Goal: Task Accomplishment & Management: Complete application form

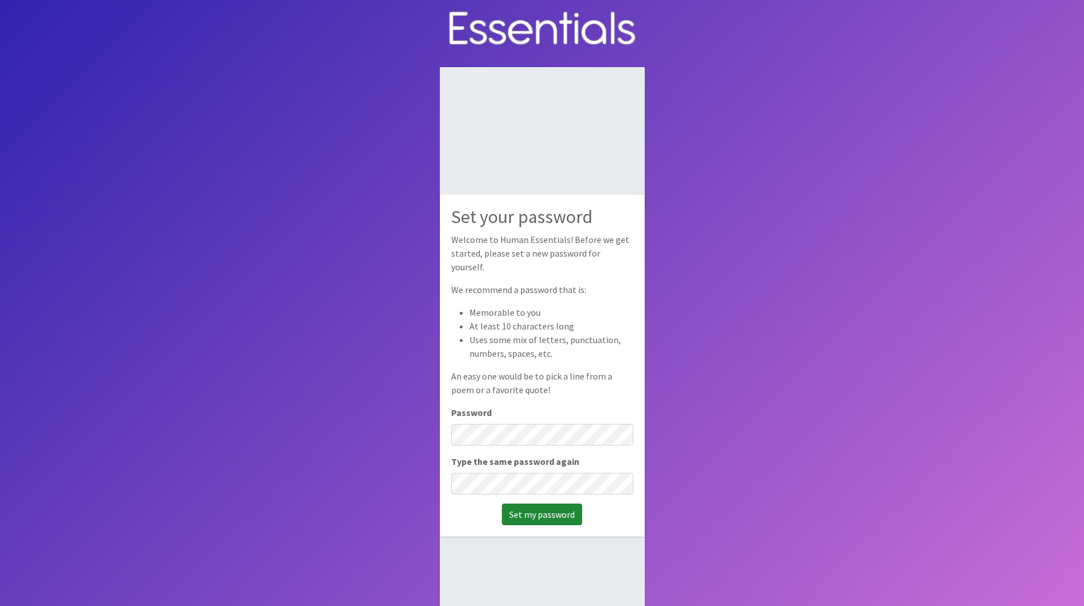
click at [537, 503] on input "Set my password" at bounding box center [542, 514] width 80 height 22
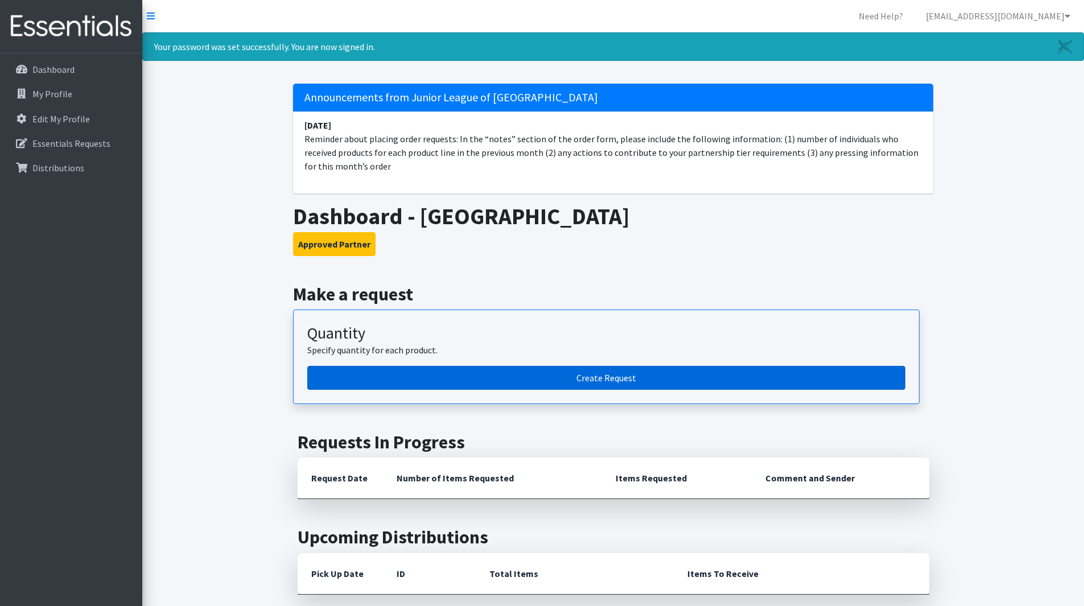
click at [426, 375] on link "Create Request" at bounding box center [606, 378] width 598 height 24
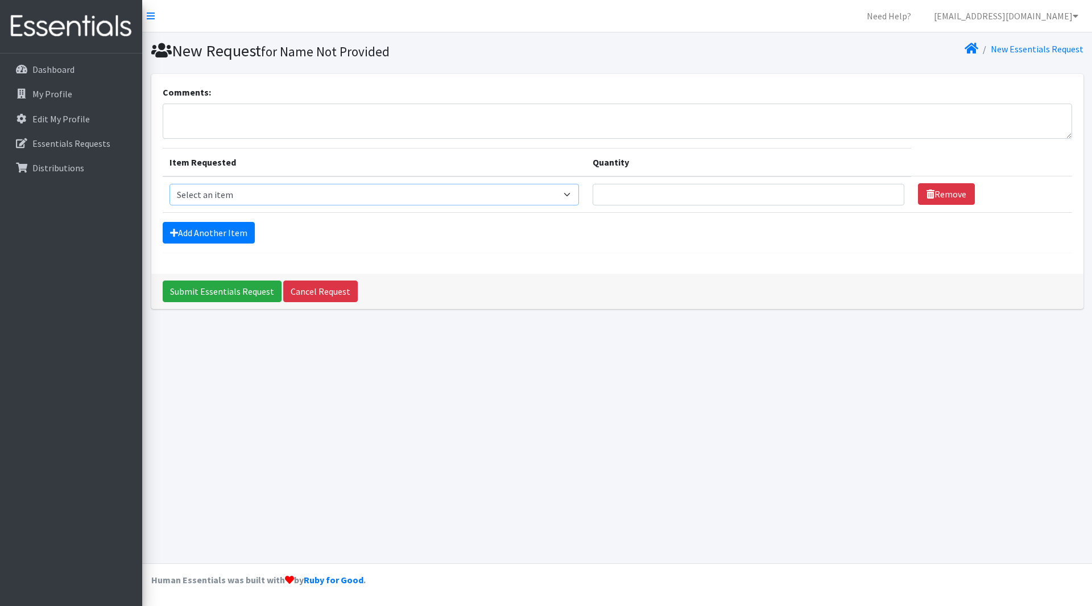
click at [266, 189] on select "Select an item PS - Liners PS - Pad, Overnight PS - Pad, Regular PS - Tampons, …" at bounding box center [375, 195] width 410 height 22
select select "14889"
click at [170, 184] on select "Select an item PS - Liners PS - Pad, Overnight PS - Pad, Regular PS - Tampons, …" at bounding box center [375, 195] width 410 height 22
click at [886, 191] on input "1" at bounding box center [749, 195] width 312 height 22
click at [886, 191] on input "2" at bounding box center [749, 195] width 312 height 22
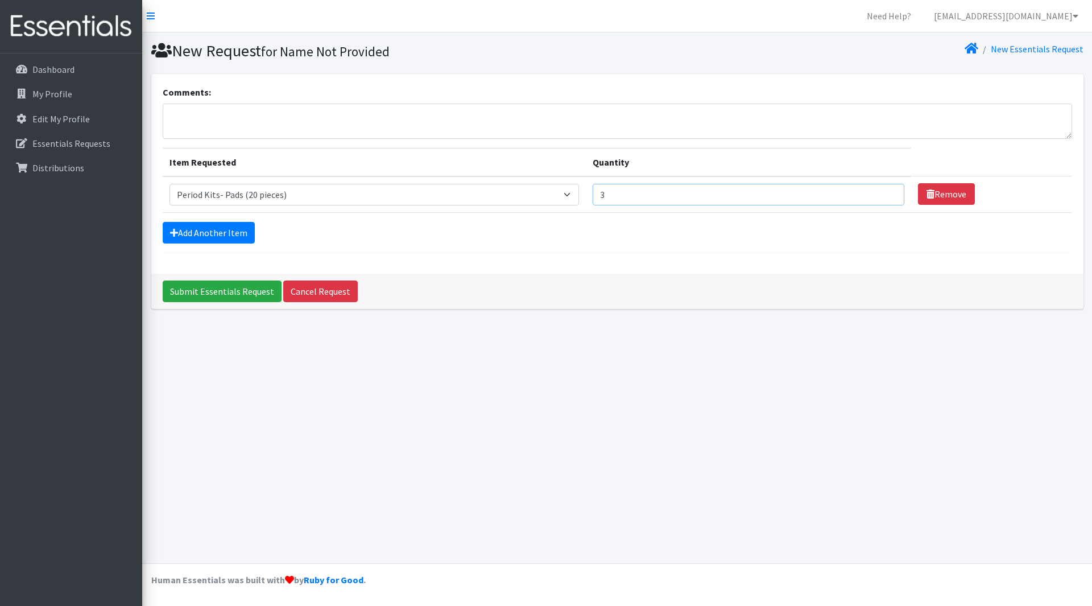
click at [886, 191] on input "3" at bounding box center [749, 195] width 312 height 22
click at [886, 191] on input "4" at bounding box center [749, 195] width 312 height 22
click at [886, 191] on input "5" at bounding box center [749, 195] width 312 height 22
click at [886, 191] on input "6" at bounding box center [749, 195] width 312 height 22
click at [888, 190] on input "7" at bounding box center [749, 195] width 312 height 22
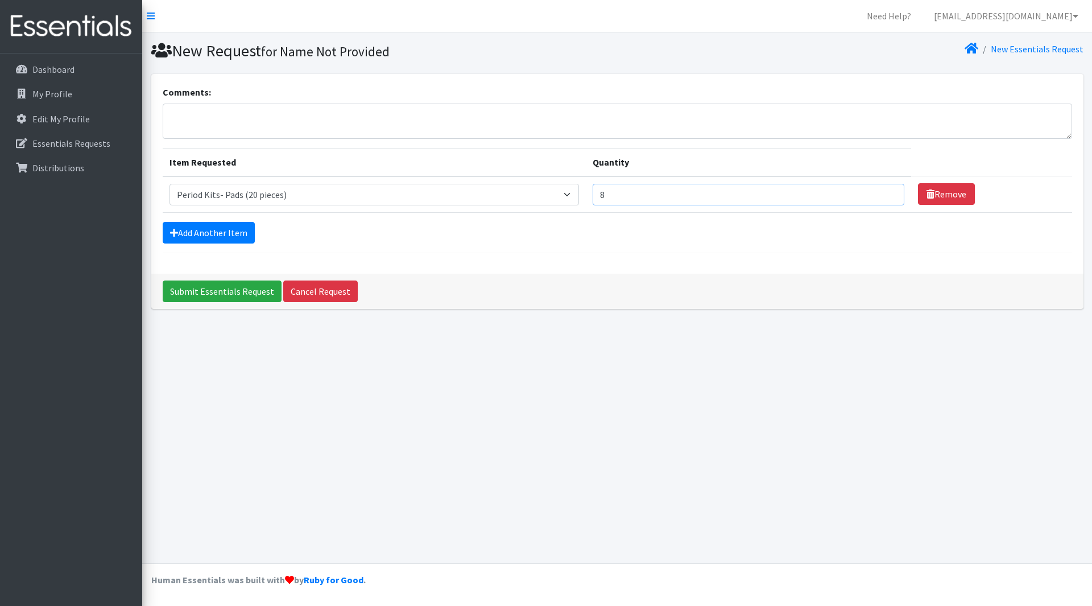
click at [888, 191] on input "8" at bounding box center [749, 195] width 312 height 22
click at [888, 192] on input "9" at bounding box center [749, 195] width 312 height 22
click at [888, 192] on input "10" at bounding box center [749, 195] width 312 height 22
click at [888, 192] on input "11" at bounding box center [749, 195] width 312 height 22
click at [888, 192] on input "12" at bounding box center [749, 195] width 312 height 22
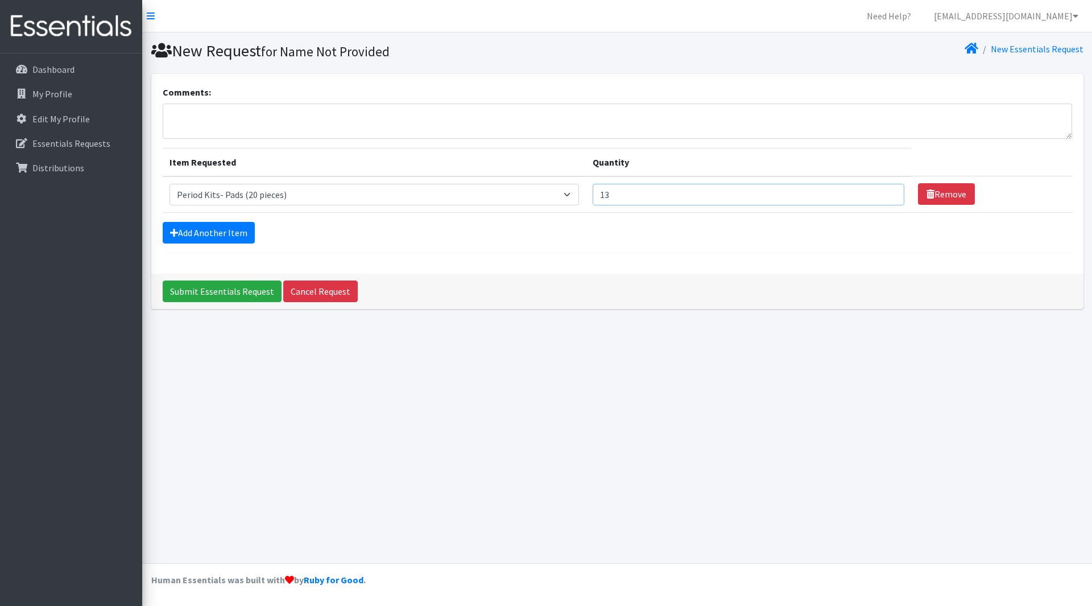
click at [888, 192] on input "13" at bounding box center [749, 195] width 312 height 22
click at [888, 192] on input "14" at bounding box center [749, 195] width 312 height 22
click at [888, 192] on input "15" at bounding box center [749, 195] width 312 height 22
click at [888, 192] on input "16" at bounding box center [749, 195] width 312 height 22
click at [888, 192] on input "17" at bounding box center [749, 195] width 312 height 22
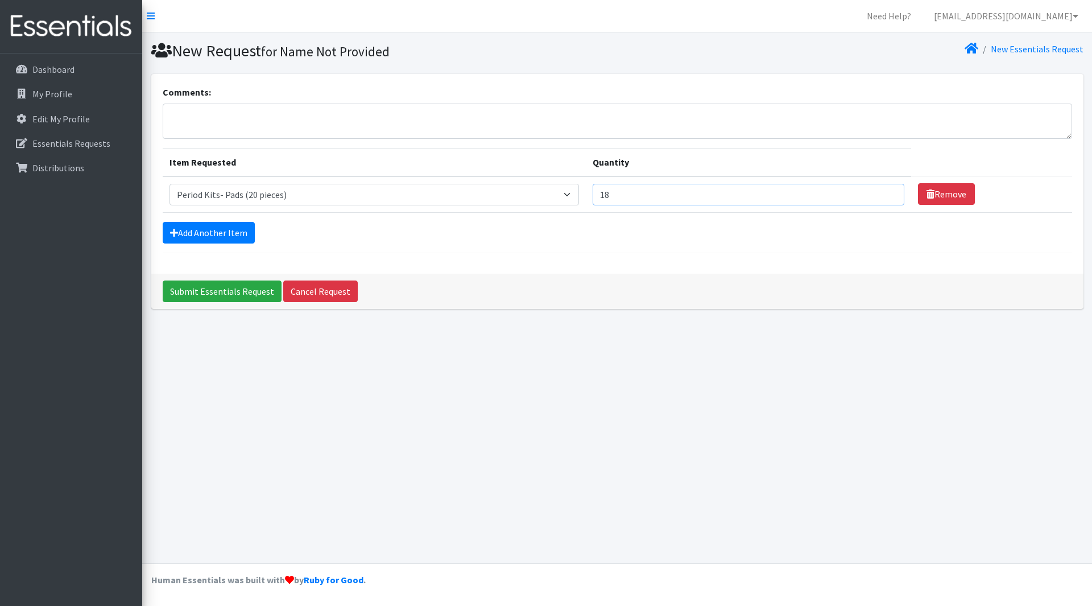
click at [888, 192] on input "18" at bounding box center [749, 195] width 312 height 22
click at [888, 192] on input "19" at bounding box center [749, 195] width 312 height 22
click at [888, 192] on input "20" at bounding box center [749, 195] width 312 height 22
click at [888, 192] on input "21" at bounding box center [749, 195] width 312 height 22
click at [888, 192] on input "22" at bounding box center [749, 195] width 312 height 22
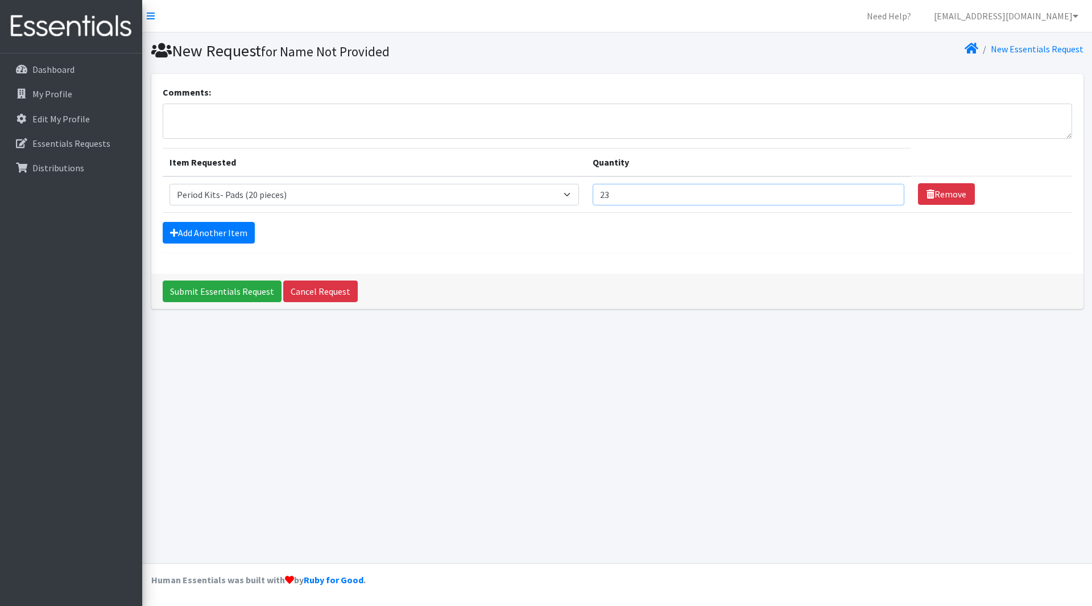
click at [888, 192] on input "23" at bounding box center [749, 195] width 312 height 22
click at [888, 192] on input "24" at bounding box center [749, 195] width 312 height 22
click at [888, 192] on input "25" at bounding box center [749, 195] width 312 height 22
click at [888, 192] on input "26" at bounding box center [749, 195] width 312 height 22
click at [888, 192] on input "27" at bounding box center [749, 195] width 312 height 22
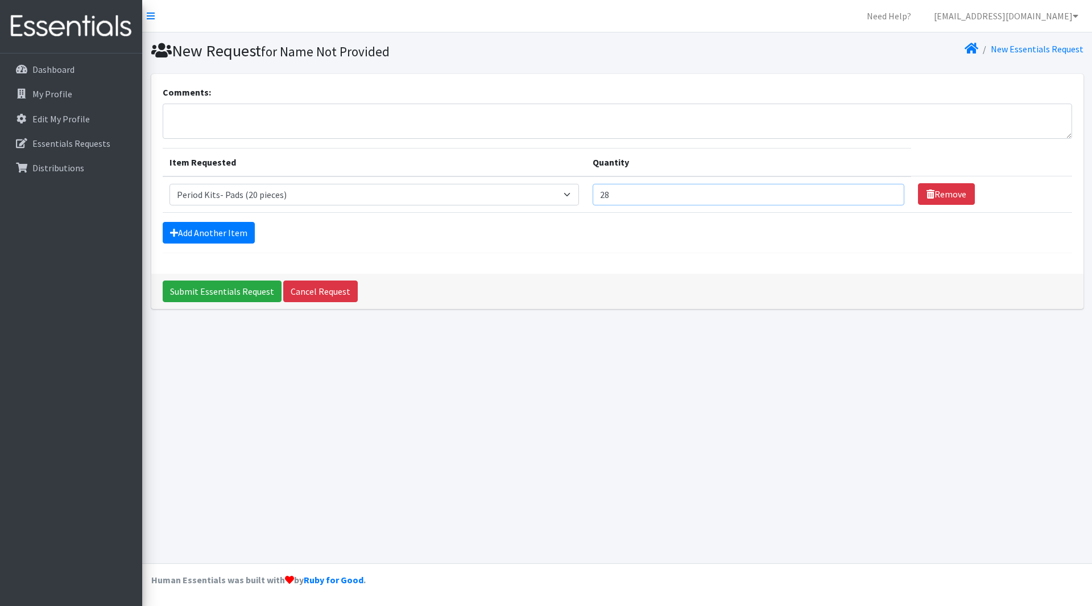
click at [888, 192] on input "28" at bounding box center [749, 195] width 312 height 22
click at [888, 192] on input "29" at bounding box center [749, 195] width 312 height 22
click at [888, 192] on input "30" at bounding box center [749, 195] width 312 height 22
click at [888, 192] on input "31" at bounding box center [749, 195] width 312 height 22
click at [888, 192] on input "32" at bounding box center [749, 195] width 312 height 22
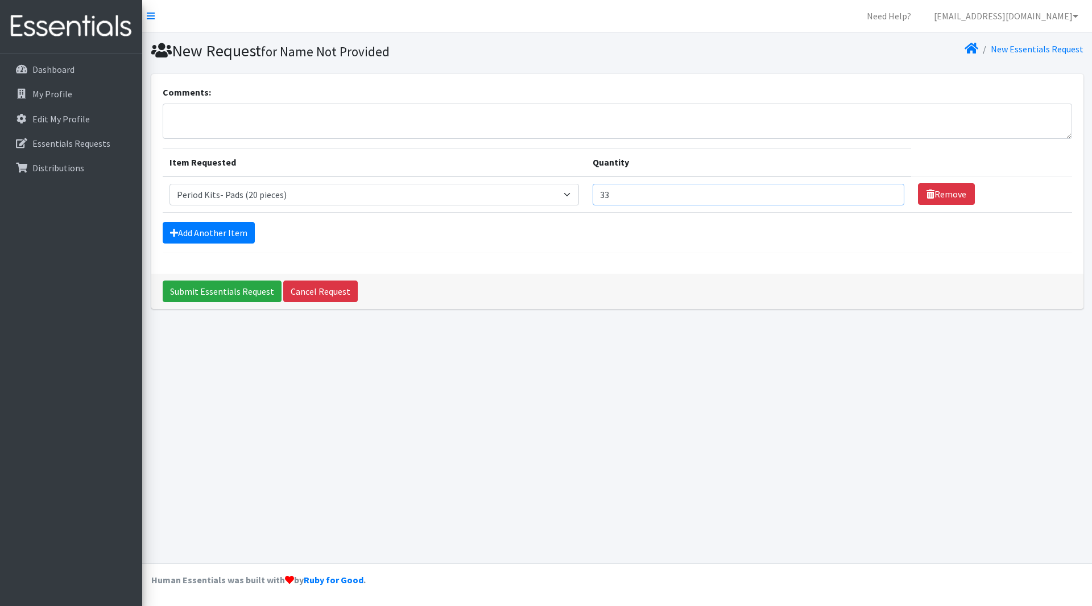
click at [888, 192] on input "33" at bounding box center [749, 195] width 312 height 22
click at [888, 192] on input "34" at bounding box center [749, 195] width 312 height 22
click at [888, 192] on input "35" at bounding box center [749, 195] width 312 height 22
click at [888, 192] on input "36" at bounding box center [749, 195] width 312 height 22
click at [888, 192] on input "37" at bounding box center [749, 195] width 312 height 22
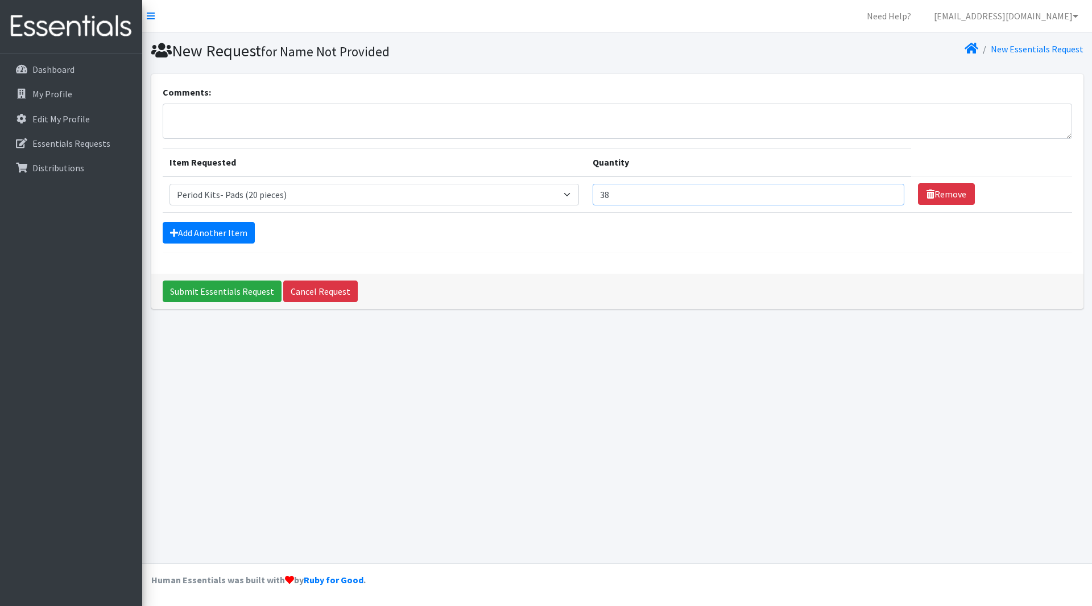
click at [888, 192] on input "38" at bounding box center [749, 195] width 312 height 22
click at [888, 192] on input "39" at bounding box center [749, 195] width 312 height 22
click at [888, 192] on input "40" at bounding box center [749, 195] width 312 height 22
click at [888, 192] on input "41" at bounding box center [749, 195] width 312 height 22
click at [888, 192] on input "42" at bounding box center [749, 195] width 312 height 22
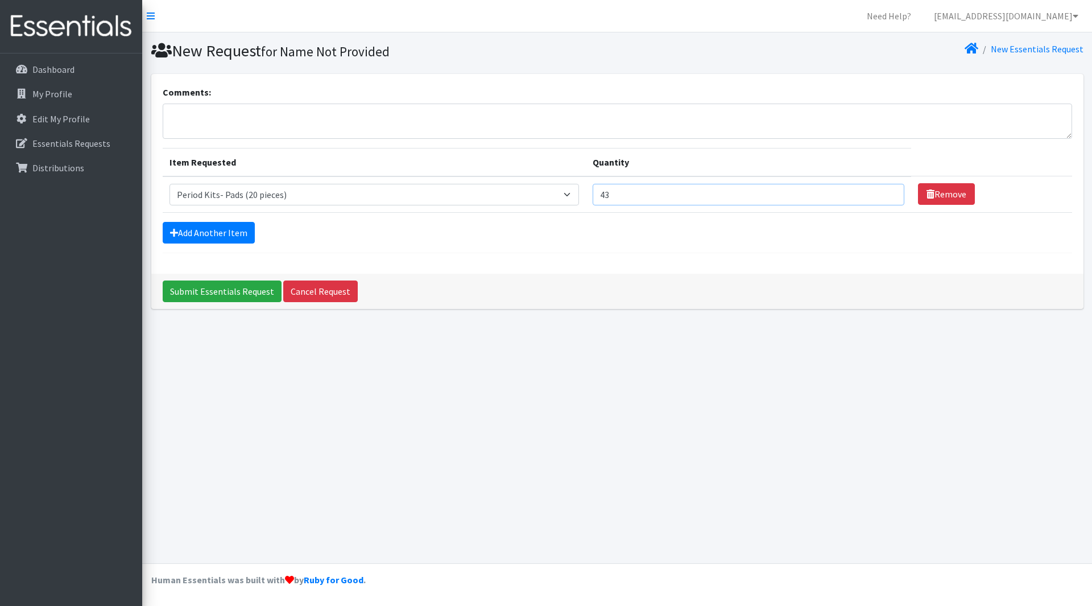
click at [888, 192] on input "43" at bounding box center [749, 195] width 312 height 22
click at [888, 192] on input "44" at bounding box center [749, 195] width 312 height 22
click at [888, 192] on input "45" at bounding box center [749, 195] width 312 height 22
click at [888, 192] on input "46" at bounding box center [749, 195] width 312 height 22
click at [888, 192] on input "47" at bounding box center [749, 195] width 312 height 22
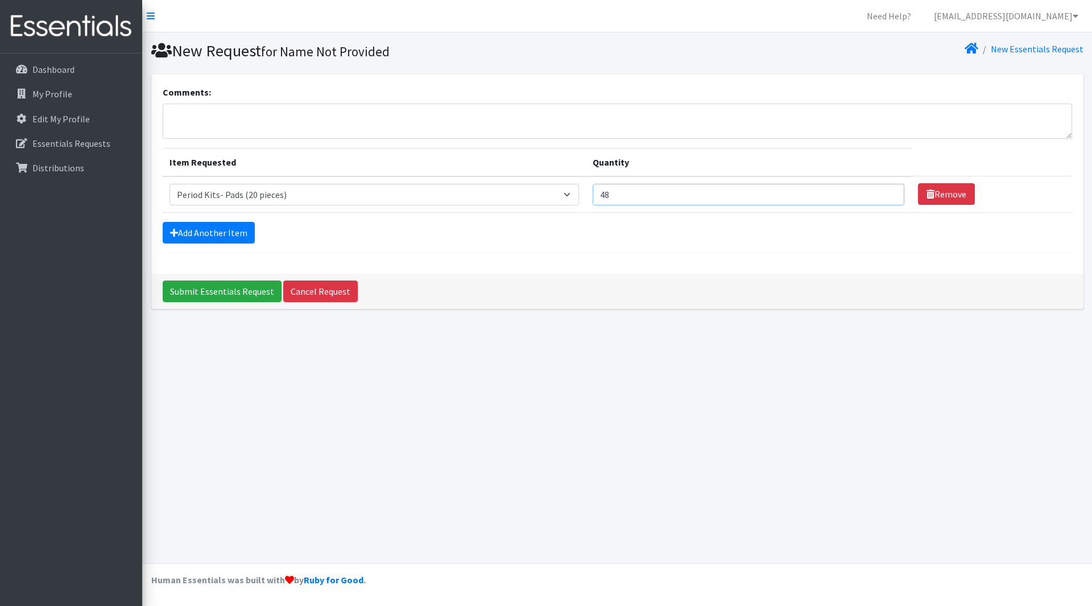
click at [888, 192] on input "48" at bounding box center [749, 195] width 312 height 22
click at [888, 192] on input "49" at bounding box center [749, 195] width 312 height 22
click at [888, 192] on input "50" at bounding box center [749, 195] width 312 height 22
click at [886, 200] on input "50" at bounding box center [749, 195] width 312 height 22
click at [885, 199] on input "49" at bounding box center [749, 195] width 312 height 22
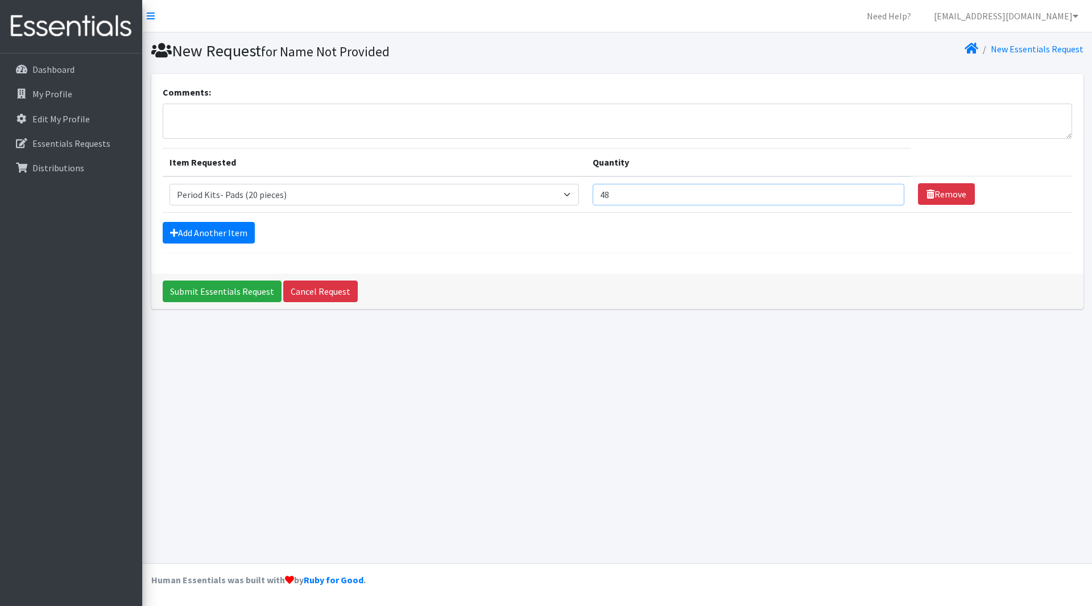
click at [885, 199] on input "48" at bounding box center [749, 195] width 312 height 22
click at [885, 198] on input "47" at bounding box center [749, 195] width 312 height 22
click at [885, 198] on input "46" at bounding box center [749, 195] width 312 height 22
click at [885, 198] on input "45" at bounding box center [749, 195] width 312 height 22
click at [885, 198] on input "44" at bounding box center [749, 195] width 312 height 22
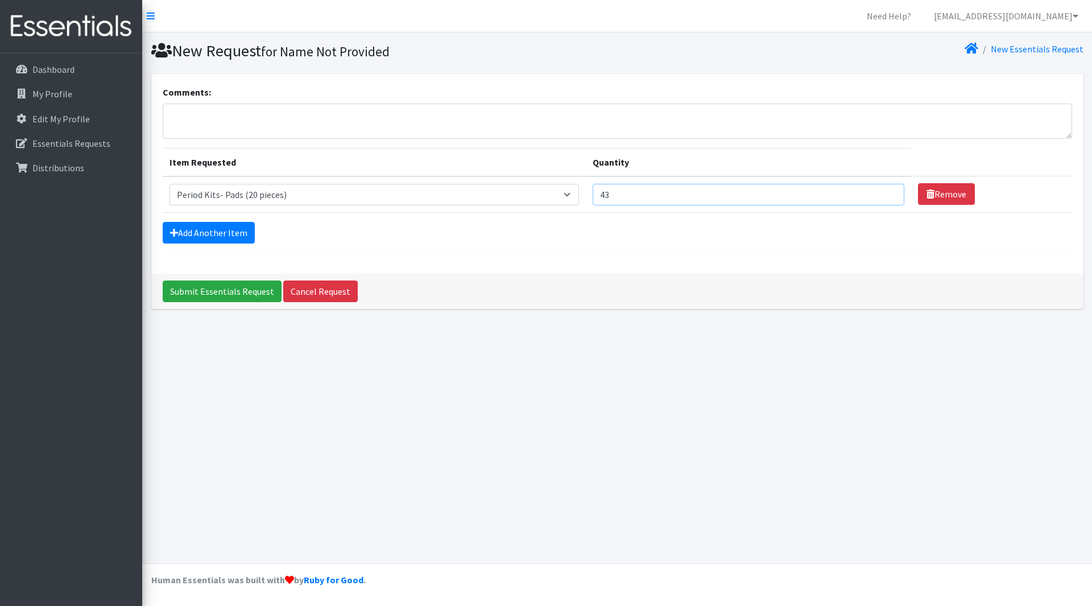
click at [885, 198] on input "43" at bounding box center [749, 195] width 312 height 22
click at [885, 198] on input "42" at bounding box center [749, 195] width 312 height 22
click at [885, 198] on input "41" at bounding box center [749, 195] width 312 height 22
click at [885, 198] on input "40" at bounding box center [749, 195] width 312 height 22
click at [885, 198] on input "39" at bounding box center [749, 195] width 312 height 22
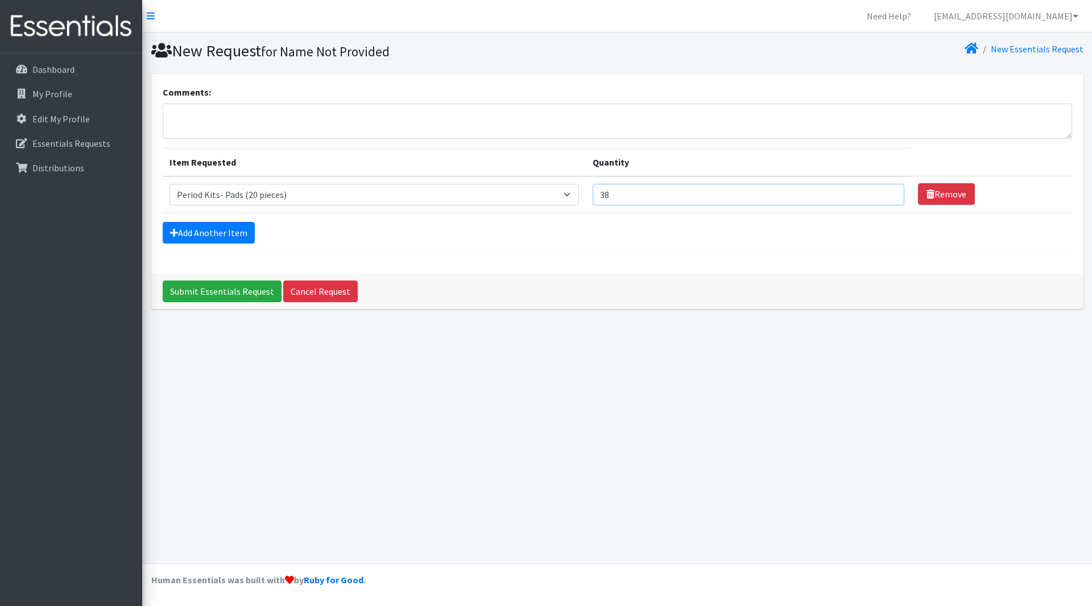
click at [885, 198] on input "38" at bounding box center [749, 195] width 312 height 22
click at [885, 198] on input "37" at bounding box center [749, 195] width 312 height 22
click at [885, 198] on input "36" at bounding box center [749, 195] width 312 height 22
click at [885, 198] on input "35" at bounding box center [749, 195] width 312 height 22
click at [573, 195] on select "Select an item PS - Liners PS - Pad, Overnight PS - Pad, Regular PS - Tampons, …" at bounding box center [375, 195] width 410 height 22
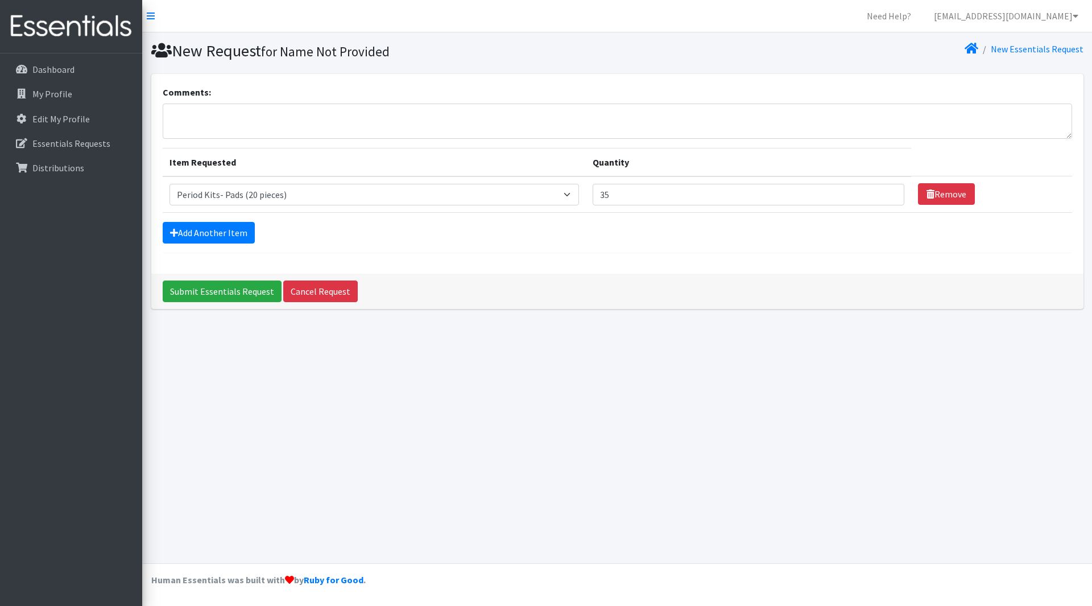
click at [610, 215] on form "Comments: Item Requested Quantity Item Requested Select an item PS - Liners PS …" at bounding box center [618, 169] width 910 height 168
click at [885, 199] on input "34" at bounding box center [749, 195] width 312 height 22
click at [885, 199] on input "33" at bounding box center [749, 195] width 312 height 22
click at [885, 199] on input "32" at bounding box center [749, 195] width 312 height 22
click at [885, 199] on input "31" at bounding box center [749, 195] width 312 height 22
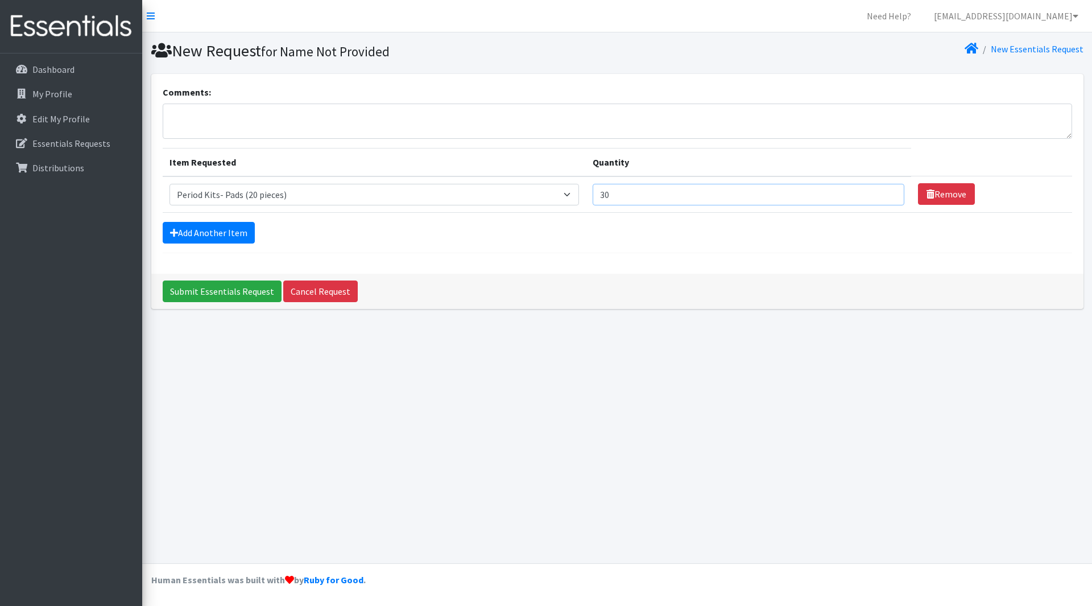
click at [885, 199] on input "30" at bounding box center [749, 195] width 312 height 22
click at [885, 199] on input "29" at bounding box center [749, 195] width 312 height 22
click at [885, 199] on input "28" at bounding box center [749, 195] width 312 height 22
click at [885, 199] on input "27" at bounding box center [749, 195] width 312 height 22
click at [885, 199] on input "26" at bounding box center [749, 195] width 312 height 22
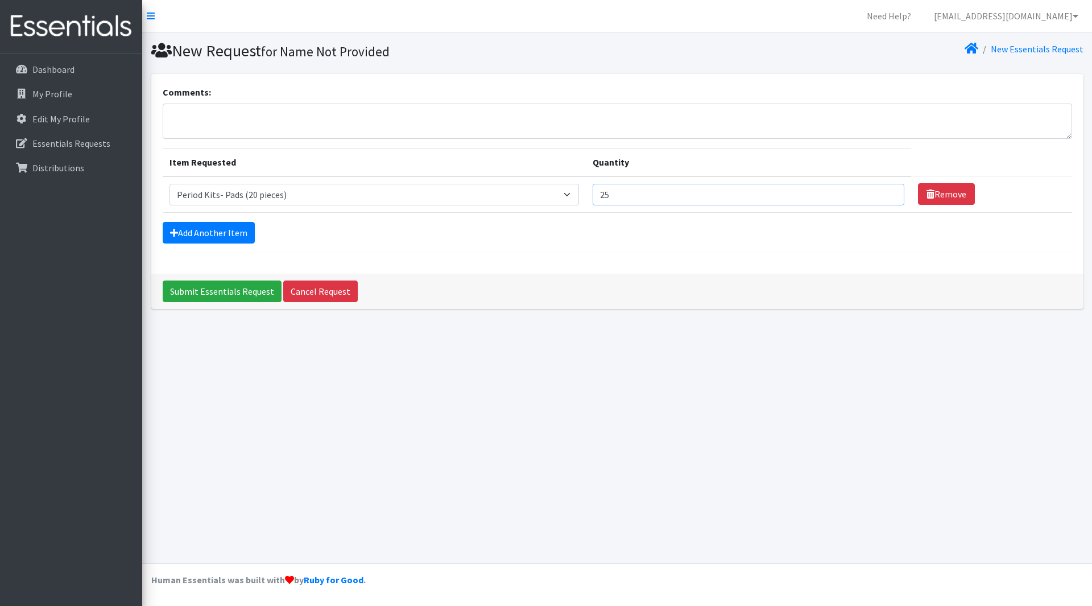
click at [885, 199] on input "25" at bounding box center [749, 195] width 312 height 22
click at [885, 193] on input "26" at bounding box center [749, 195] width 312 height 22
click at [885, 193] on input "27" at bounding box center [749, 195] width 312 height 22
click at [885, 193] on input "28" at bounding box center [749, 195] width 312 height 22
click at [885, 199] on input "27" at bounding box center [749, 195] width 312 height 22
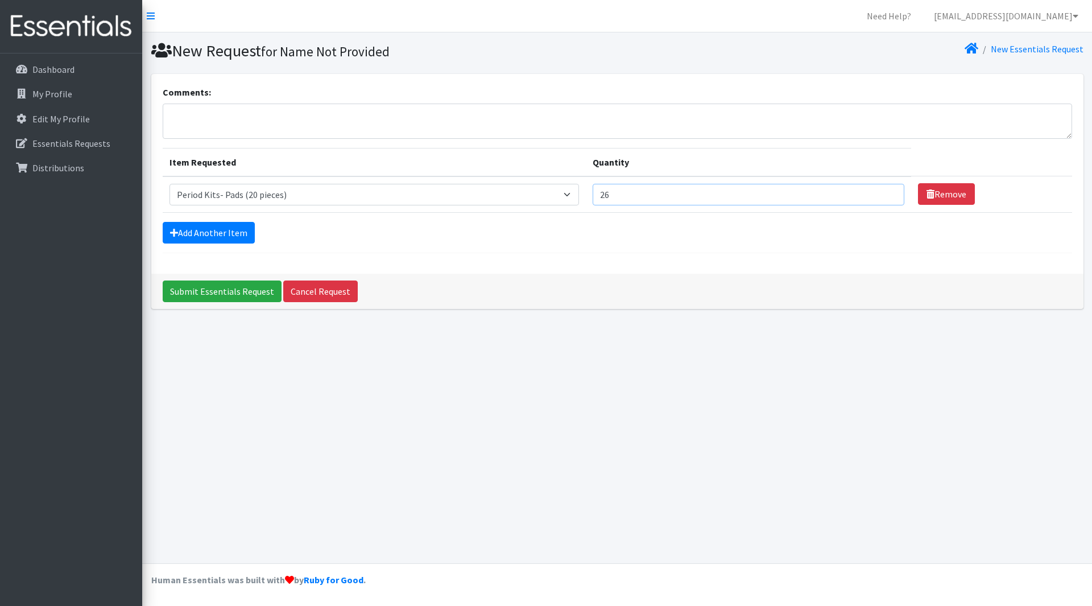
click at [885, 199] on input "26" at bounding box center [749, 195] width 312 height 22
click at [885, 199] on input "25" at bounding box center [749, 195] width 312 height 22
click at [885, 199] on input "24" at bounding box center [749, 195] width 312 height 22
type input "25"
click at [886, 189] on input "25" at bounding box center [749, 195] width 312 height 22
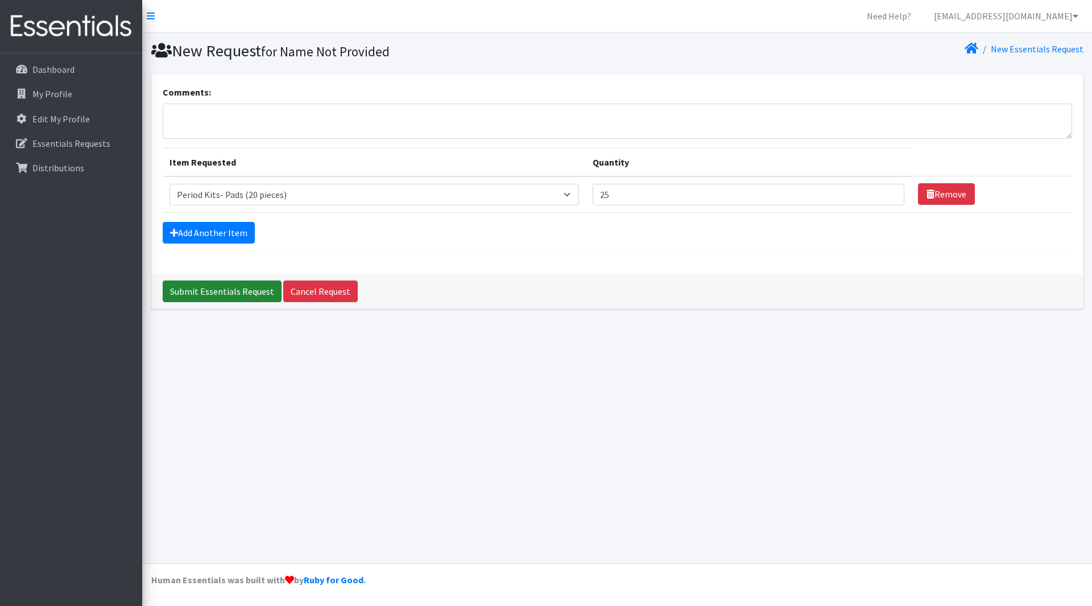
click at [218, 297] on input "Submit Essentials Request" at bounding box center [222, 291] width 119 height 22
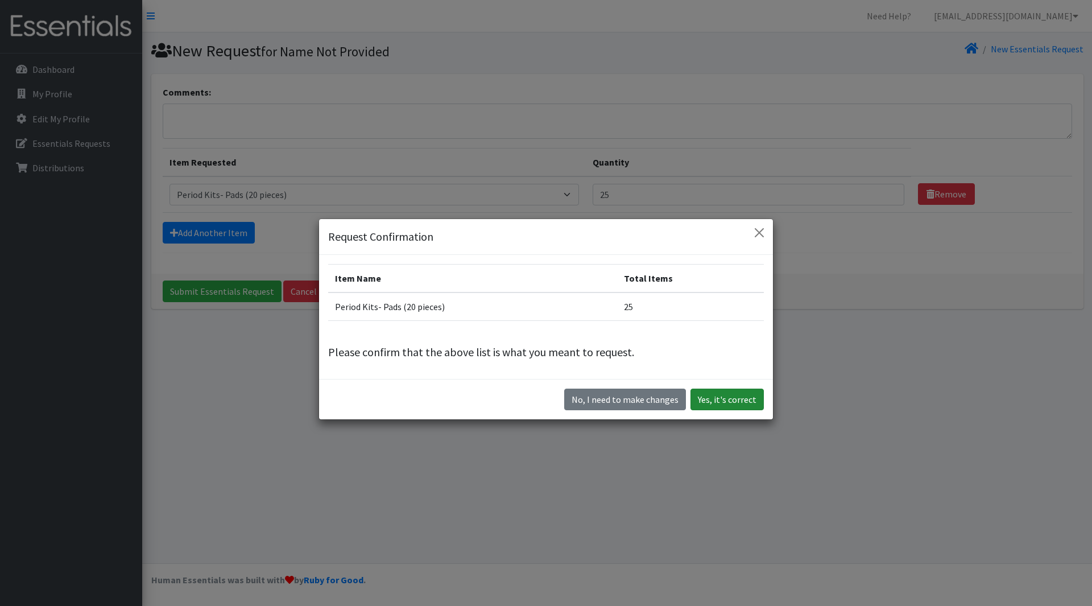
click at [706, 395] on button "Yes, it's correct" at bounding box center [727, 399] width 73 height 22
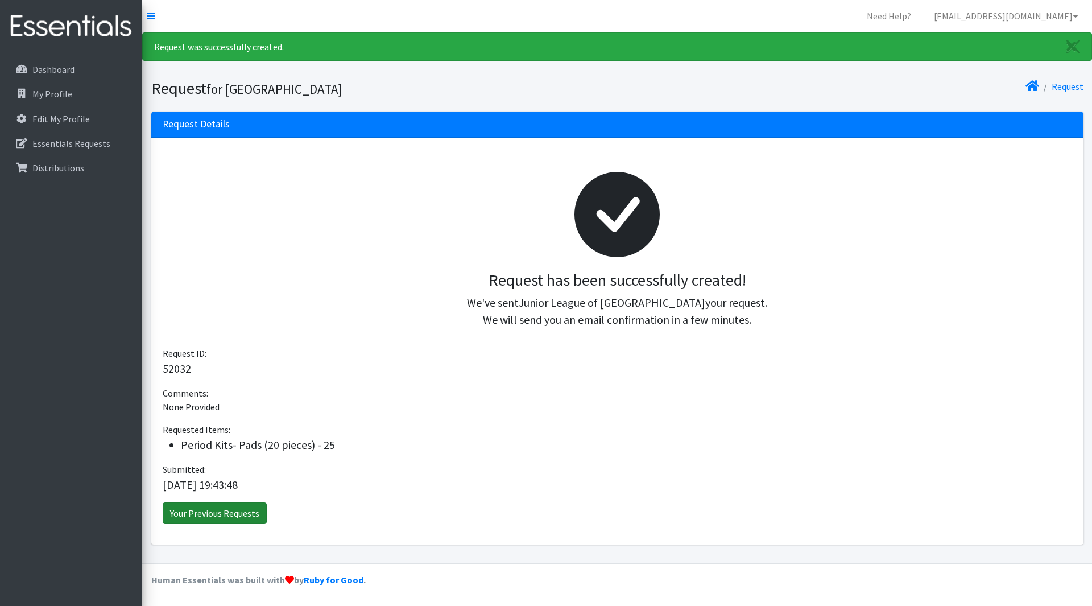
click at [201, 515] on link "Your Previous Requests" at bounding box center [215, 513] width 104 height 22
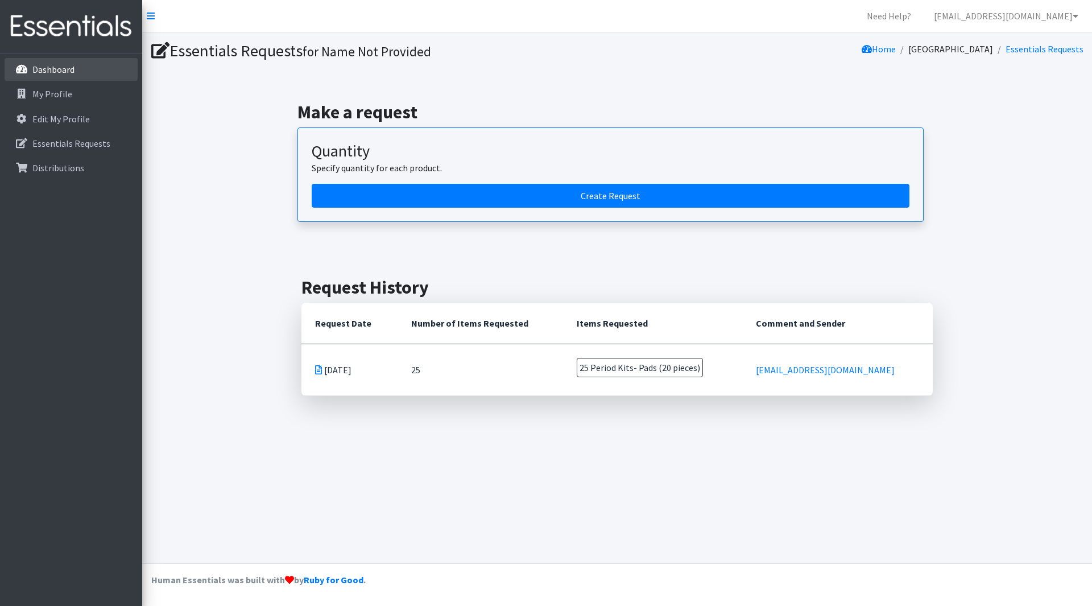
click at [56, 68] on p "Dashboard" at bounding box center [53, 69] width 42 height 11
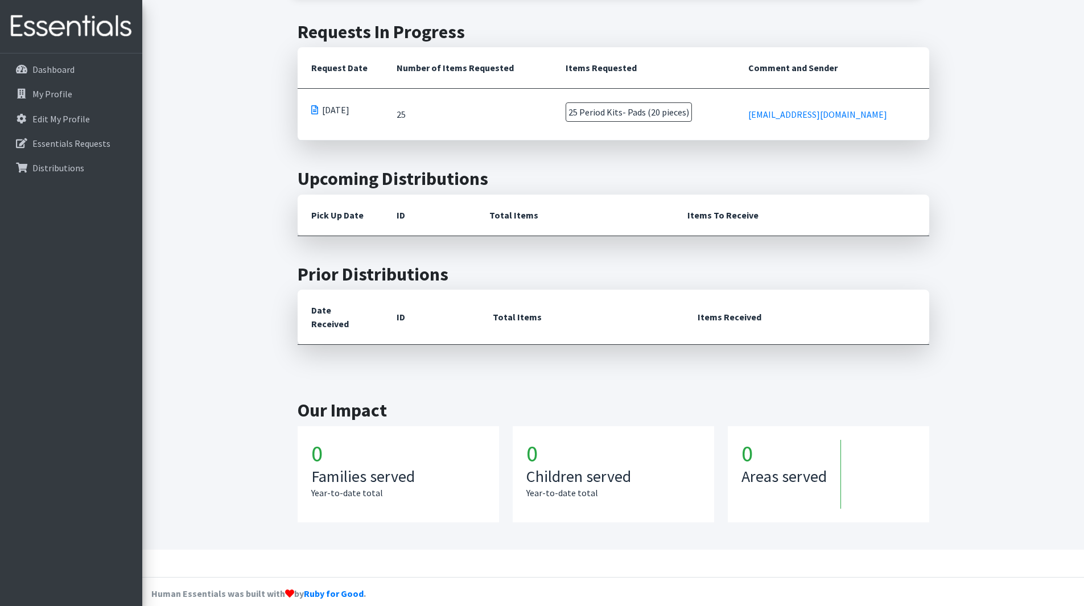
scroll to position [31, 0]
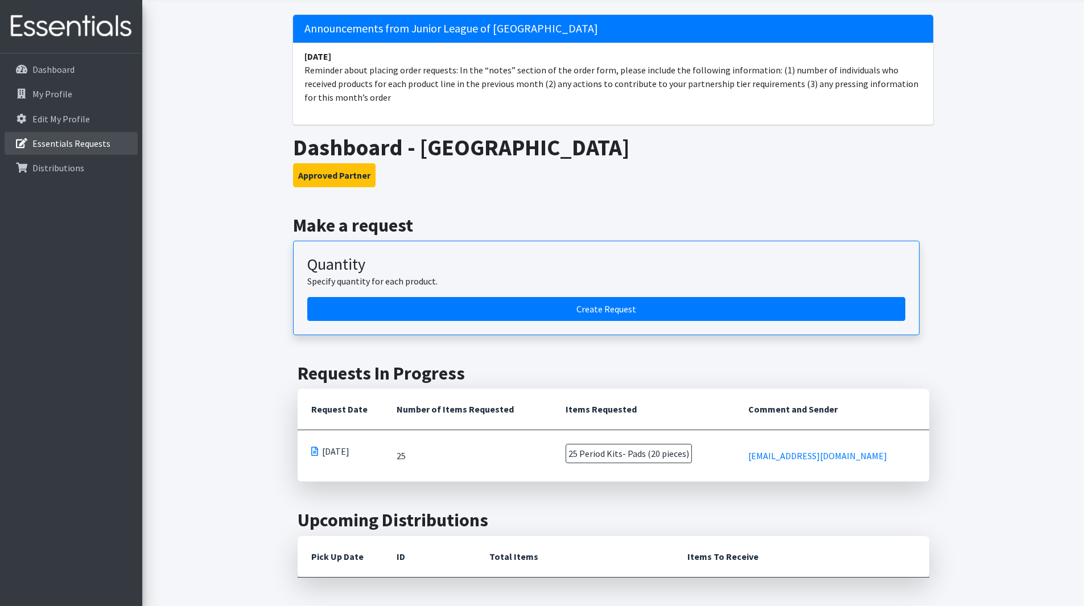
click at [67, 146] on p "Essentials Requests" at bounding box center [71, 143] width 78 height 11
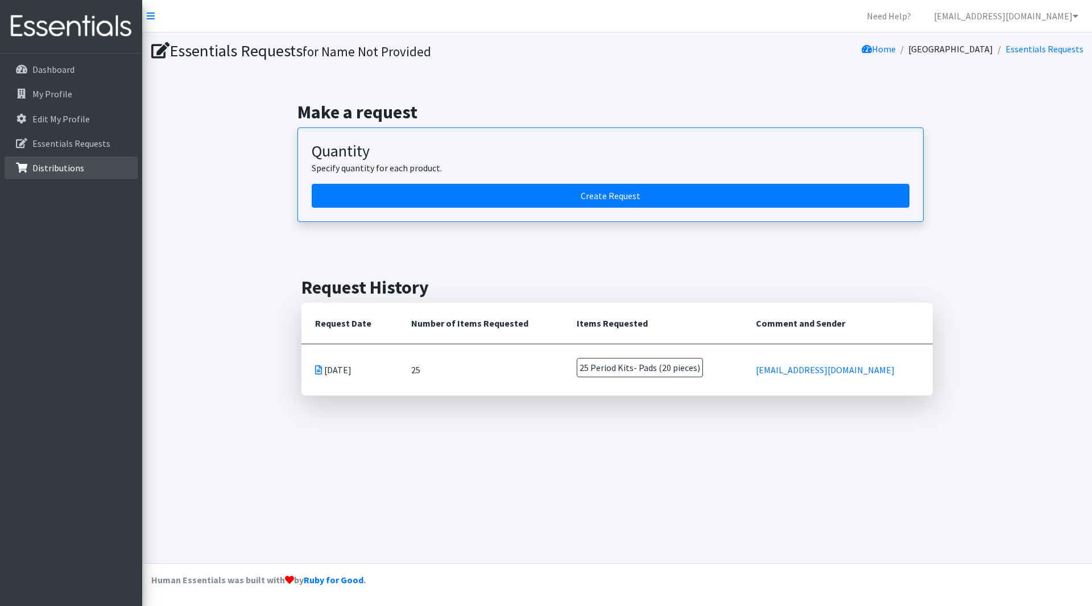
click at [53, 163] on p "Distributions" at bounding box center [58, 167] width 52 height 11
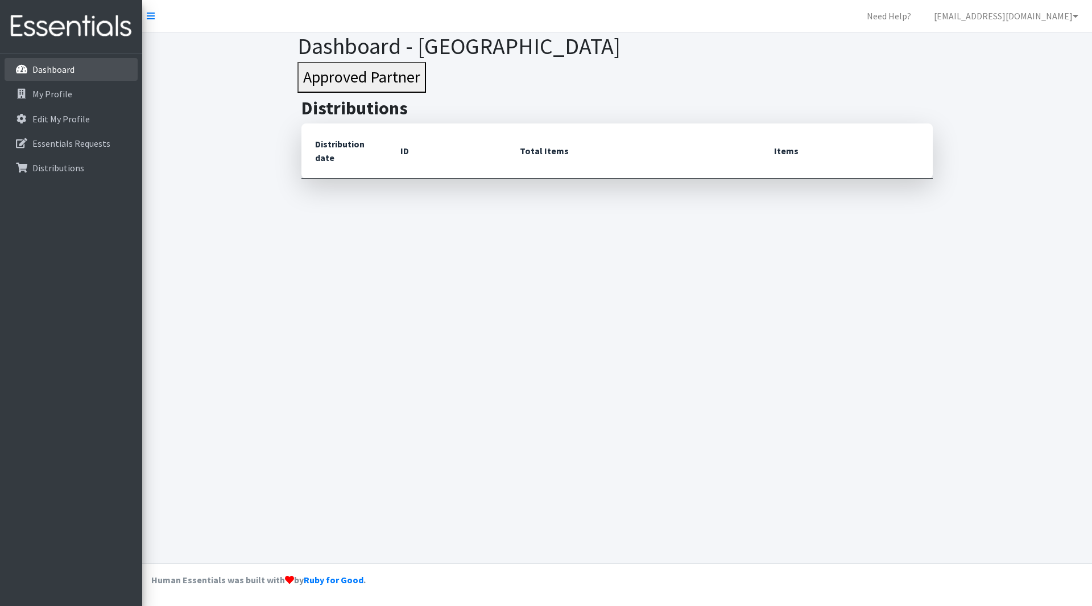
click at [47, 69] on p "Dashboard" at bounding box center [53, 69] width 42 height 11
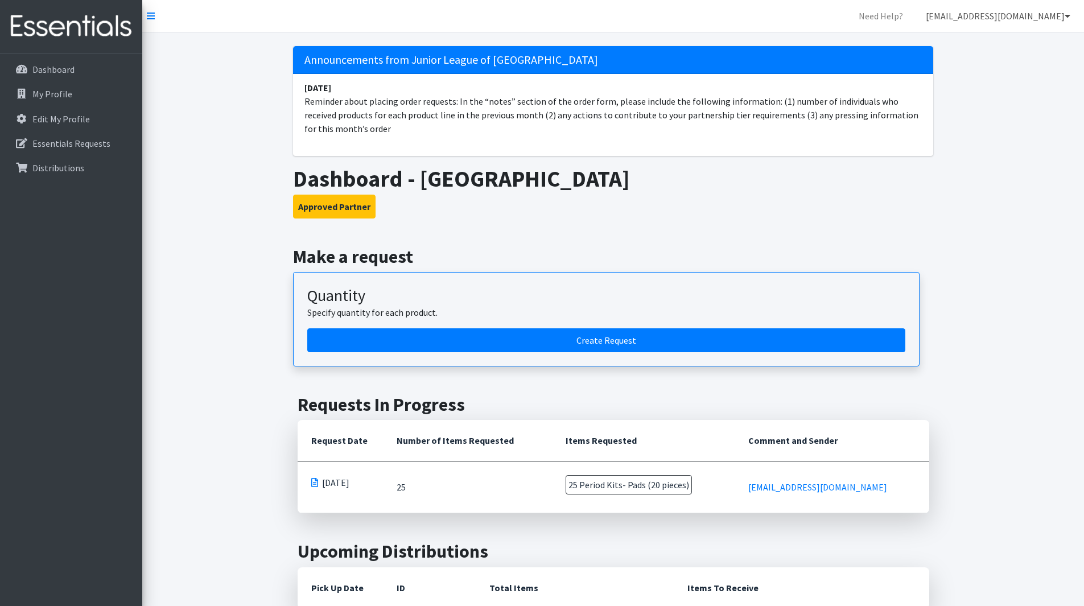
click at [1064, 18] on link "[EMAIL_ADDRESS][DOMAIN_NAME]" at bounding box center [997, 16] width 163 height 23
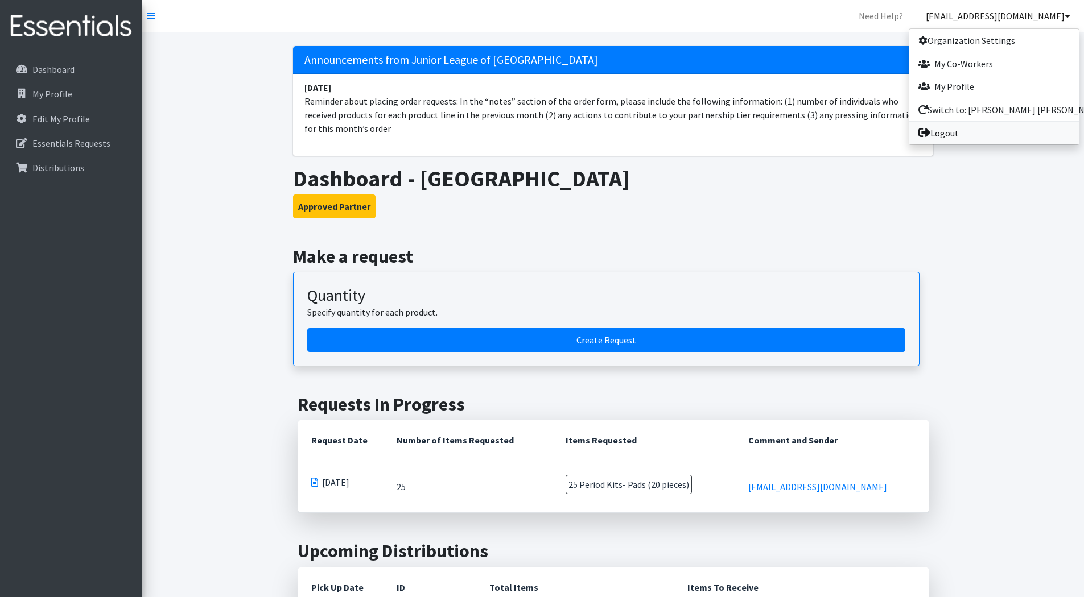
click at [950, 134] on link "Logout" at bounding box center [994, 133] width 170 height 23
